Goal: Browse casually: Explore the website without a specific task or goal

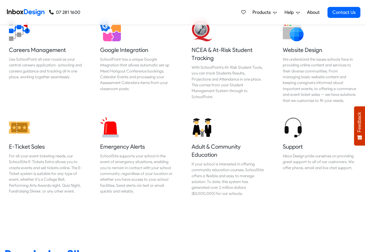
scroll to position [588, 0]
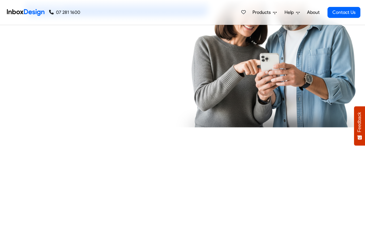
checkbox input "true"
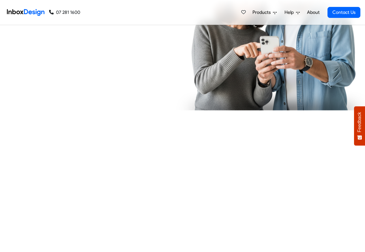
checkbox input "true"
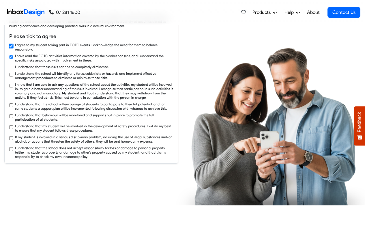
scroll to position [969, 0]
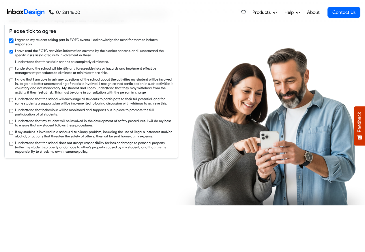
checkbox input "true"
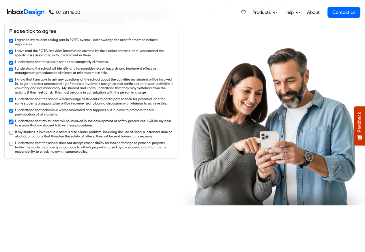
checkbox input "true"
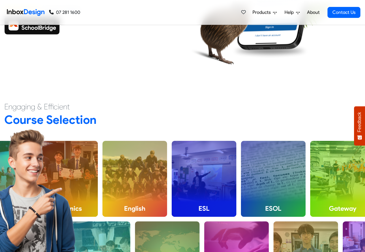
scroll to position [3443, 0]
